Goal: Check status: Check status

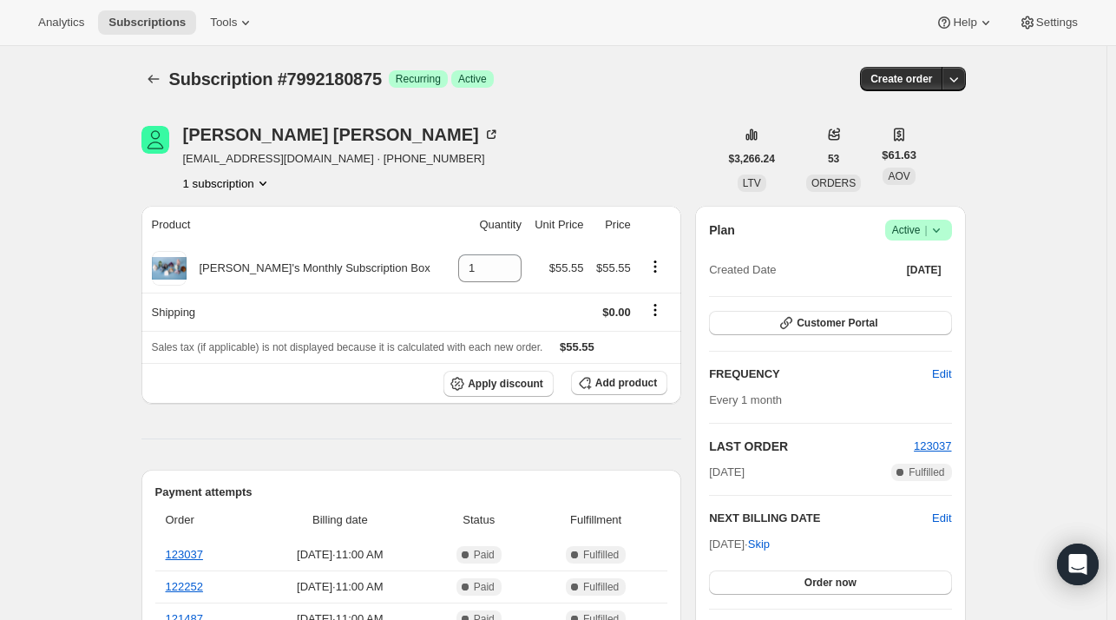
click at [390, 77] on div "Subscription #7992180875 Success Recurring Success Active" at bounding box center [417, 79] width 497 height 24
click at [390, 76] on div "Subscription #7992180875 Success Recurring Success Active" at bounding box center [417, 79] width 497 height 24
click at [173, 272] on icon at bounding box center [169, 267] width 17 height 17
drag, startPoint x: 392, startPoint y: 74, endPoint x: 190, endPoint y: 75, distance: 202.2
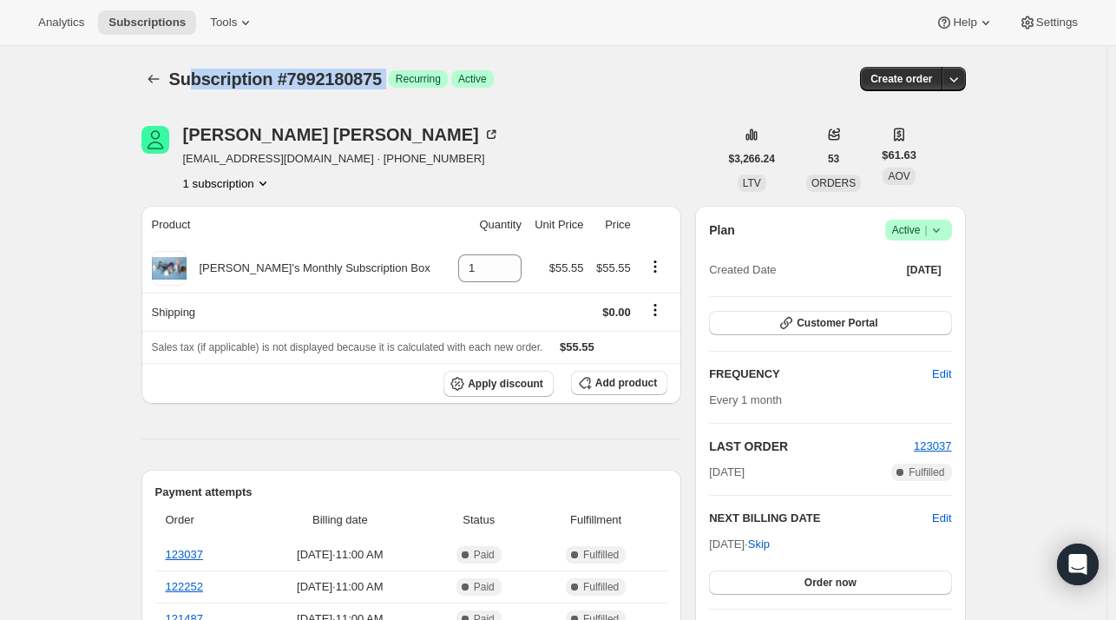
click at [191, 75] on div "Subscription #7992180875 Success Recurring Success Active" at bounding box center [417, 79] width 497 height 24
drag, startPoint x: 171, startPoint y: 75, endPoint x: 386, endPoint y: 90, distance: 215.8
click at [389, 87] on div "Subscription #7992180875 Success Recurring Success Active Create order" at bounding box center [553, 79] width 824 height 24
click at [266, 185] on icon "Product actions" at bounding box center [262, 183] width 7 height 4
copy span "Subscription #7992180875"
